Goal: Task Accomplishment & Management: Use online tool/utility

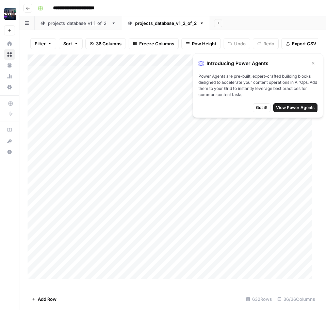
click at [265, 107] on span "Got it!" at bounding box center [262, 107] width 12 height 6
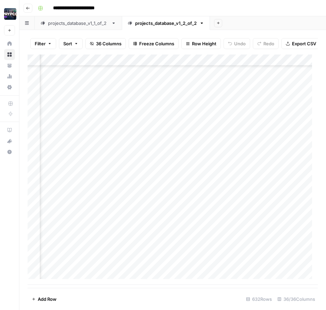
scroll to position [7107, 533]
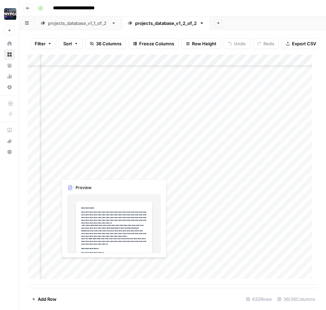
click at [83, 265] on div "Add Column" at bounding box center [173, 169] width 290 height 230
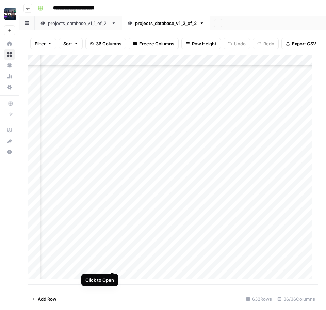
click at [113, 264] on div "Add Column" at bounding box center [173, 169] width 290 height 230
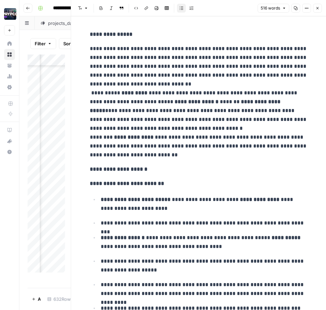
click at [228, 153] on p "**********" at bounding box center [199, 101] width 218 height 115
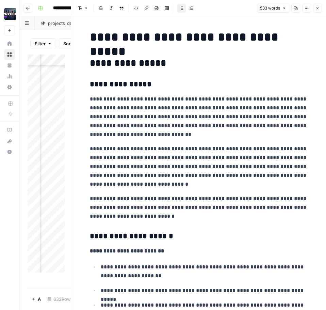
click at [316, 11] on button "Close" at bounding box center [317, 8] width 9 height 9
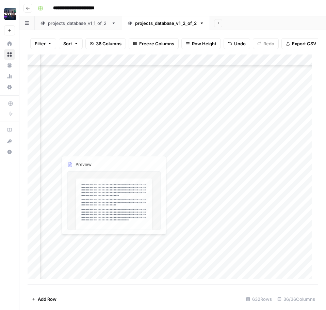
click at [78, 255] on div "Add Column" at bounding box center [173, 169] width 290 height 230
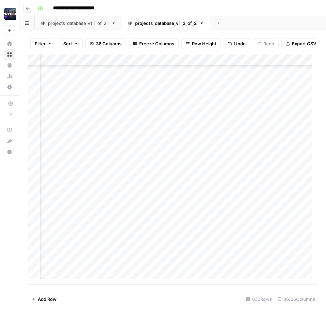
click at [110, 255] on div "Add Column" at bounding box center [173, 169] width 290 height 230
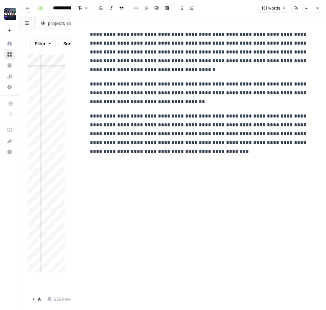
click at [319, 9] on button "Close" at bounding box center [317, 8] width 9 height 9
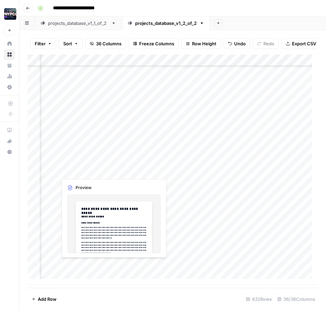
click at [90, 266] on div "Add Column" at bounding box center [173, 169] width 290 height 230
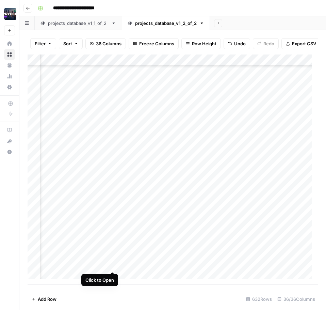
click at [111, 265] on div "Add Column" at bounding box center [173, 169] width 290 height 230
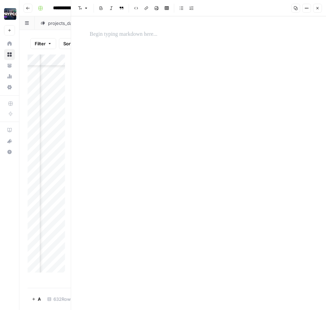
click at [234, 47] on div at bounding box center [199, 162] width 226 height 293
click at [187, 35] on p at bounding box center [199, 34] width 218 height 9
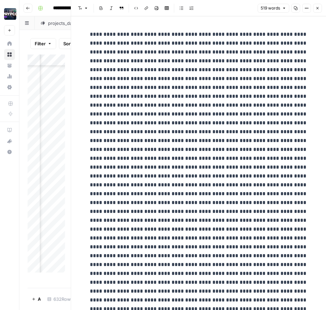
click at [144, 125] on p at bounding box center [199, 229] width 218 height 398
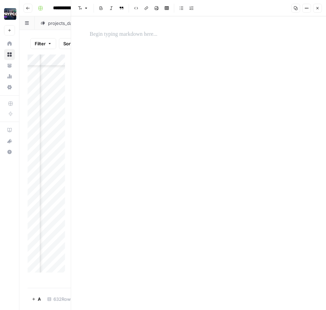
click at [198, 137] on div at bounding box center [199, 162] width 226 height 293
click at [119, 36] on p at bounding box center [199, 34] width 218 height 9
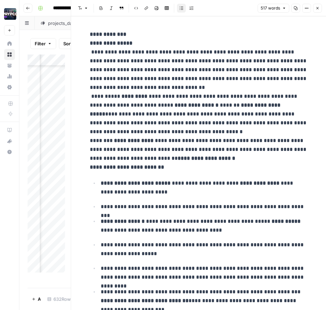
click at [315, 7] on icon "button" at bounding box center [317, 8] width 4 height 4
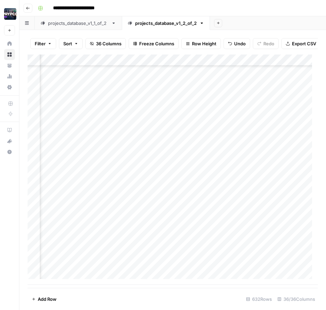
scroll to position [7107, 1634]
click at [222, 264] on div "Add Column" at bounding box center [173, 169] width 290 height 230
click at [237, 263] on div "Add Column" at bounding box center [173, 169] width 290 height 230
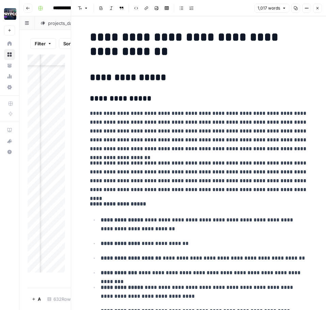
click at [215, 176] on p "**********" at bounding box center [199, 176] width 218 height 35
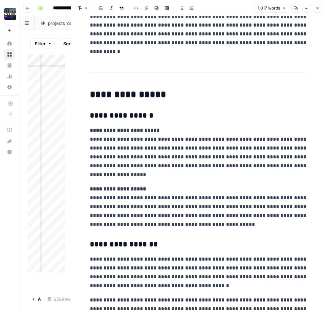
scroll to position [882, 0]
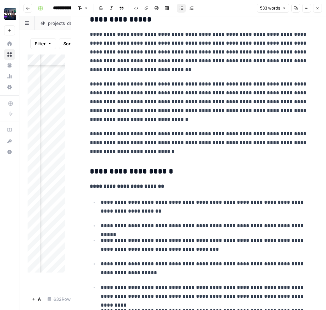
scroll to position [0, 0]
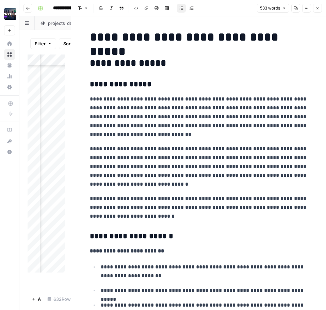
click at [188, 109] on p "**********" at bounding box center [199, 117] width 218 height 44
click at [187, 106] on p "**********" at bounding box center [199, 117] width 218 height 44
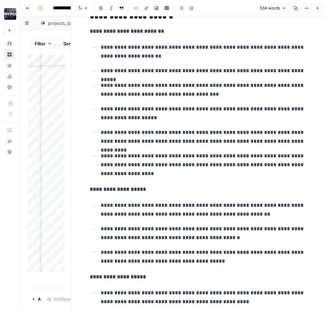
scroll to position [220, 0]
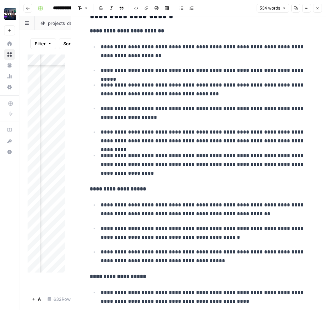
click at [166, 174] on p "**********" at bounding box center [204, 164] width 207 height 27
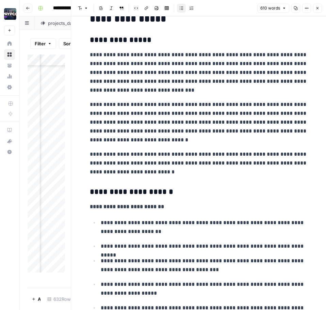
scroll to position [0, 0]
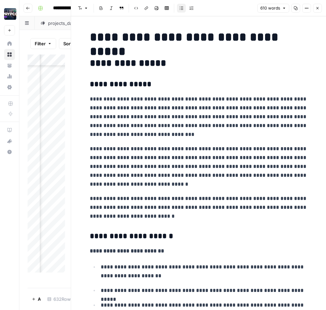
click at [307, 6] on icon "button" at bounding box center [306, 8] width 4 height 4
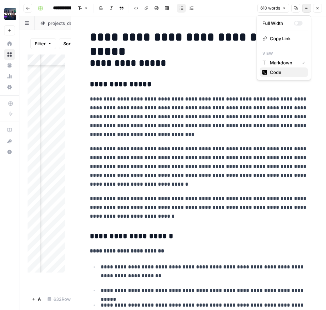
click at [286, 68] on button "Code" at bounding box center [284, 72] width 48 height 10
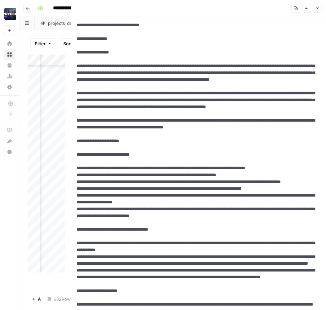
click at [296, 8] on icon "button" at bounding box center [296, 8] width 4 height 4
